Goal: Information Seeking & Learning: Learn about a topic

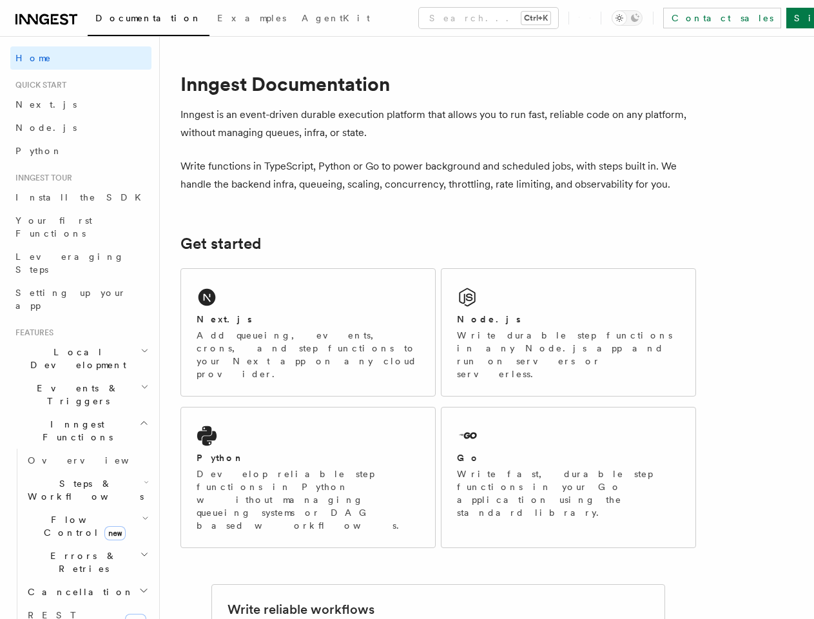
click at [432, 18] on button "Search... Ctrl+K" at bounding box center [488, 18] width 139 height 21
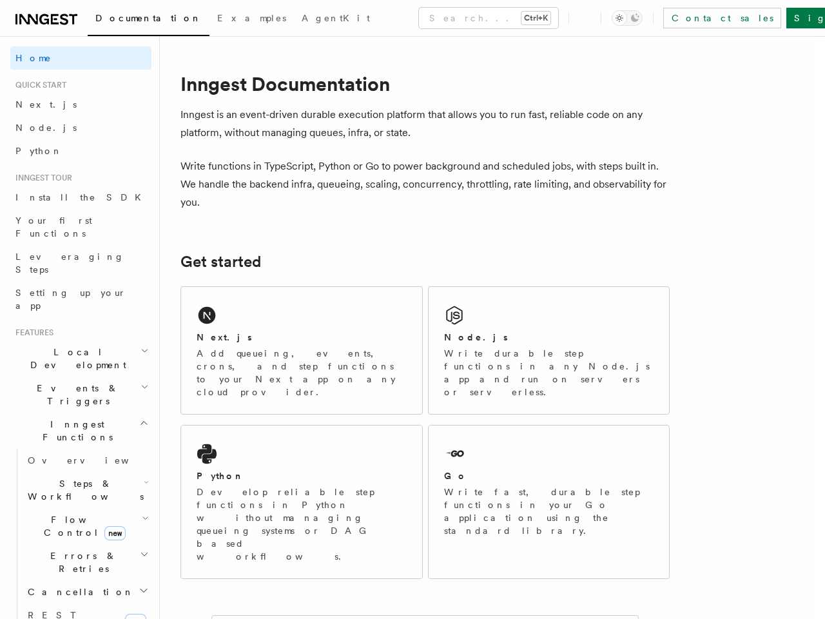
click at [75, 313] on div at bounding box center [412, 309] width 825 height 619
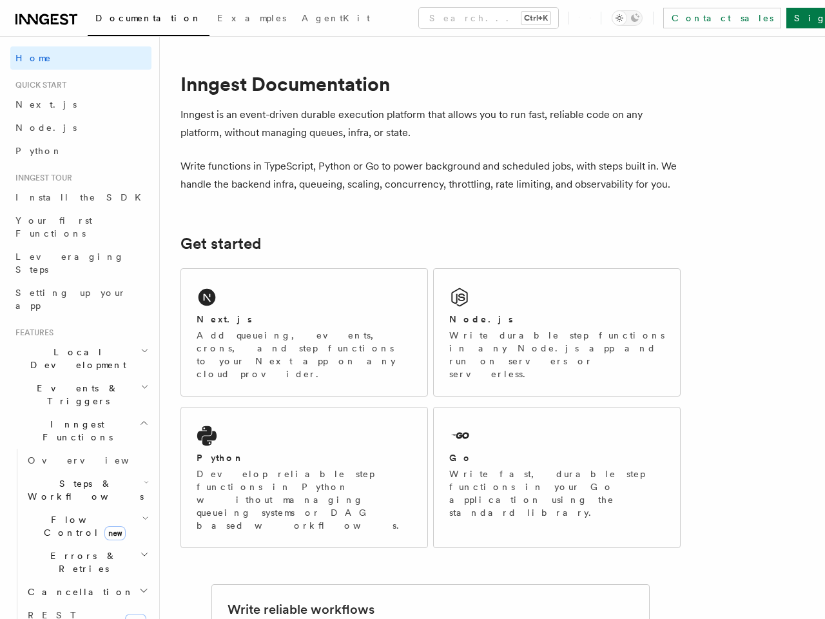
click at [75, 381] on span "Events & Triggers" at bounding box center [75, 394] width 130 height 26
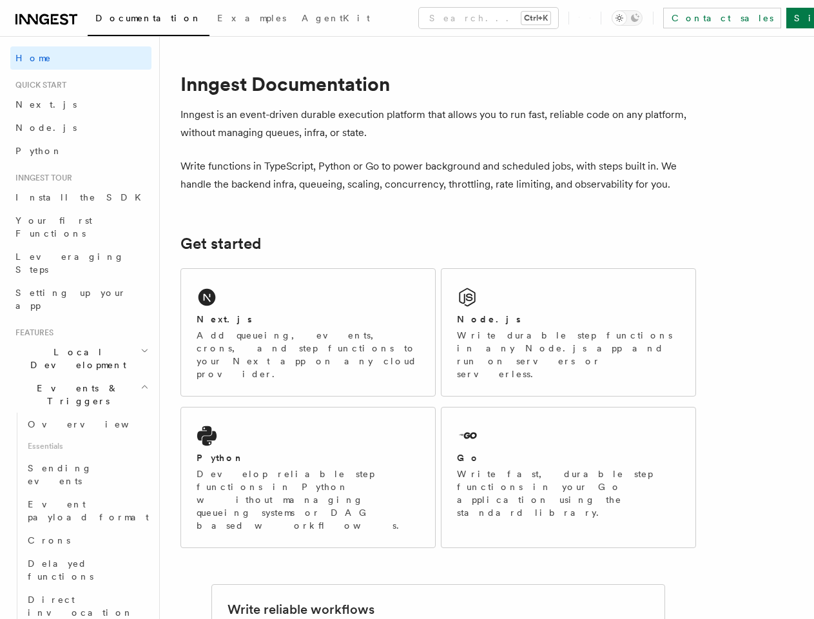
click at [81, 463] on span "Sending events" at bounding box center [60, 474] width 64 height 23
click at [81, 499] on span "Event payload format" at bounding box center [88, 510] width 121 height 23
click at [81, 528] on link "Crons" at bounding box center [87, 539] width 129 height 23
click at [81, 558] on span "Delayed functions" at bounding box center [61, 569] width 66 height 23
